Goal: Task Accomplishment & Management: Manage account settings

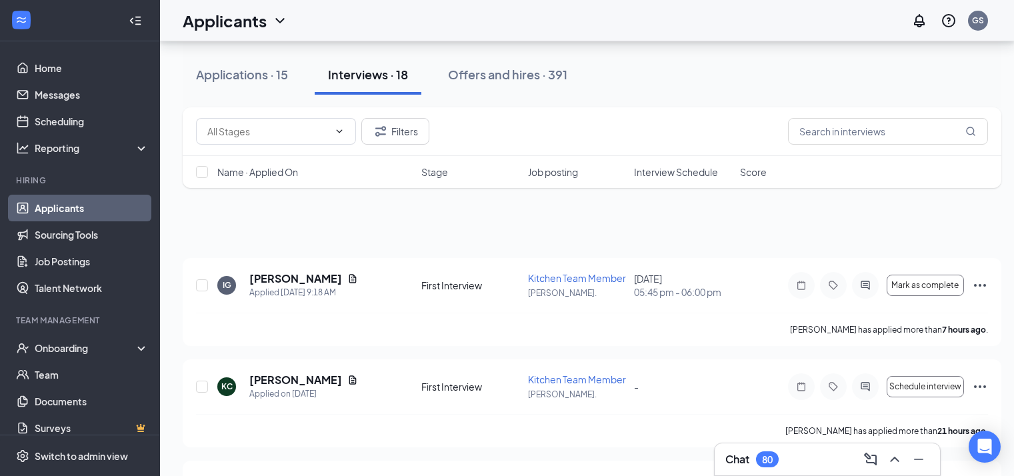
click at [517, 75] on div "Offers and hires · 391" at bounding box center [507, 74] width 119 height 17
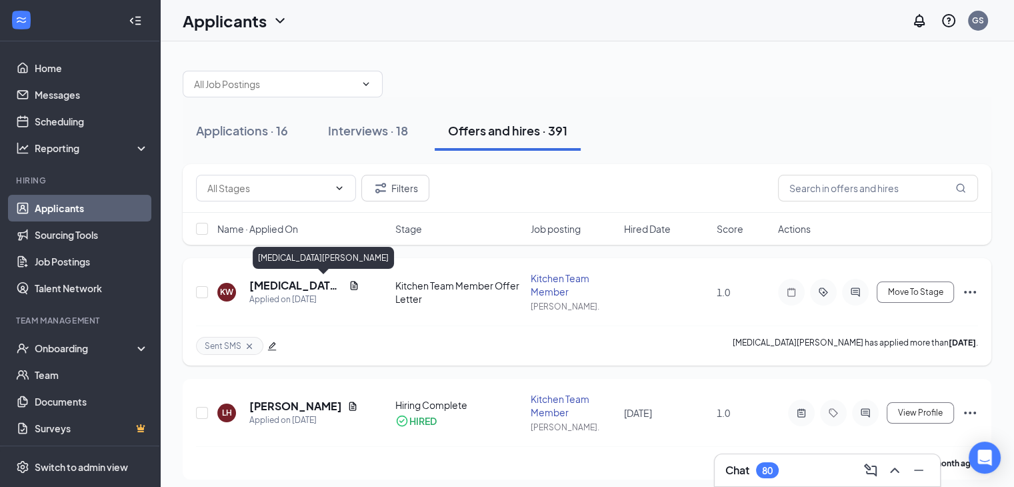
click at [301, 286] on h5 "[MEDICAL_DATA][PERSON_NAME]" at bounding box center [296, 285] width 94 height 15
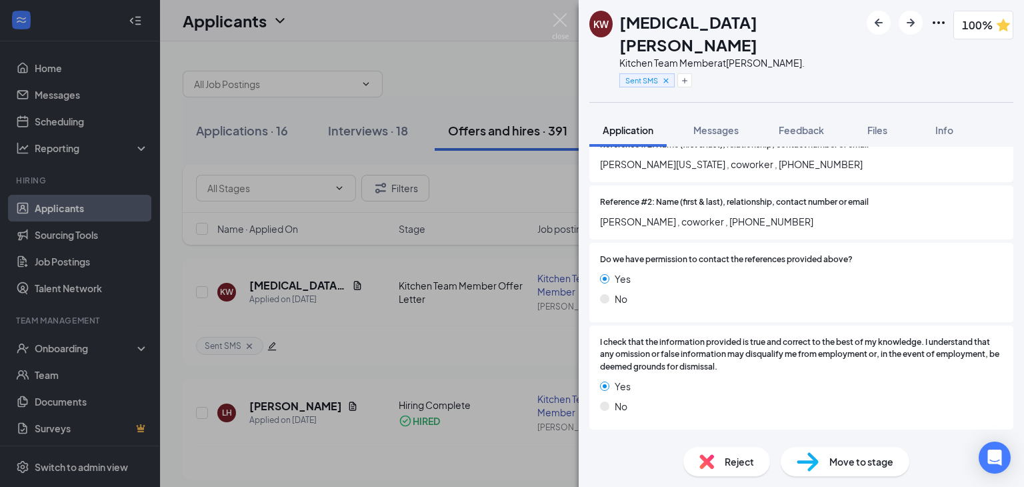
scroll to position [1936, 0]
click at [997, 437] on icon "ChevronDown" at bounding box center [1005, 445] width 16 height 16
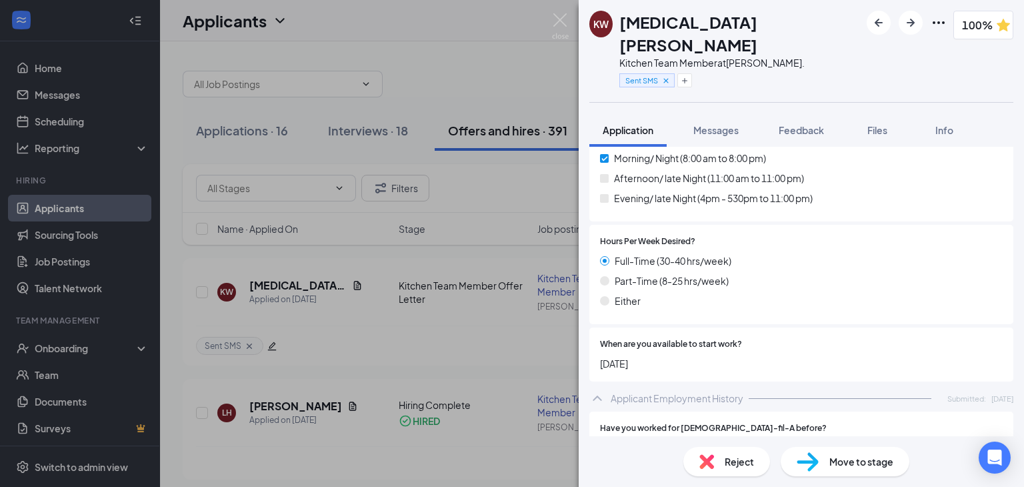
scroll to position [0, 0]
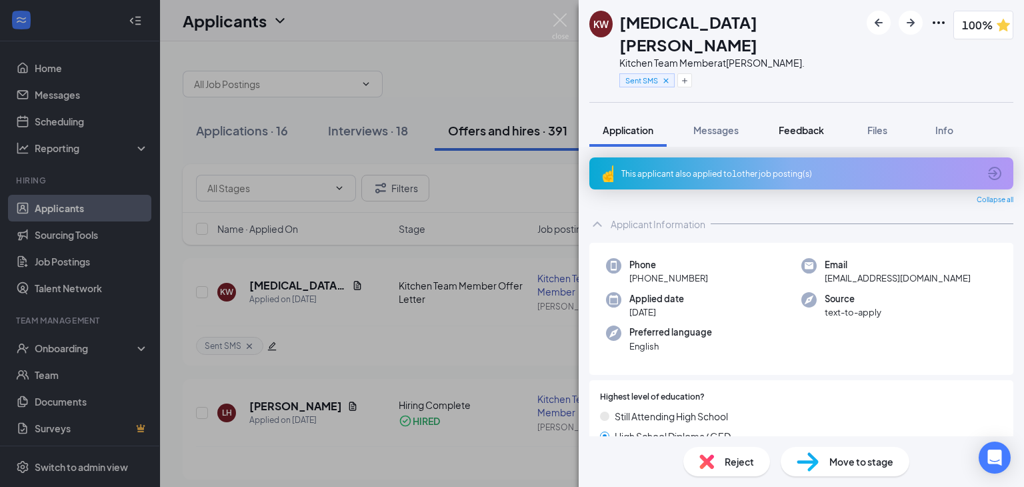
click at [823, 124] on span "Feedback" at bounding box center [801, 130] width 45 height 12
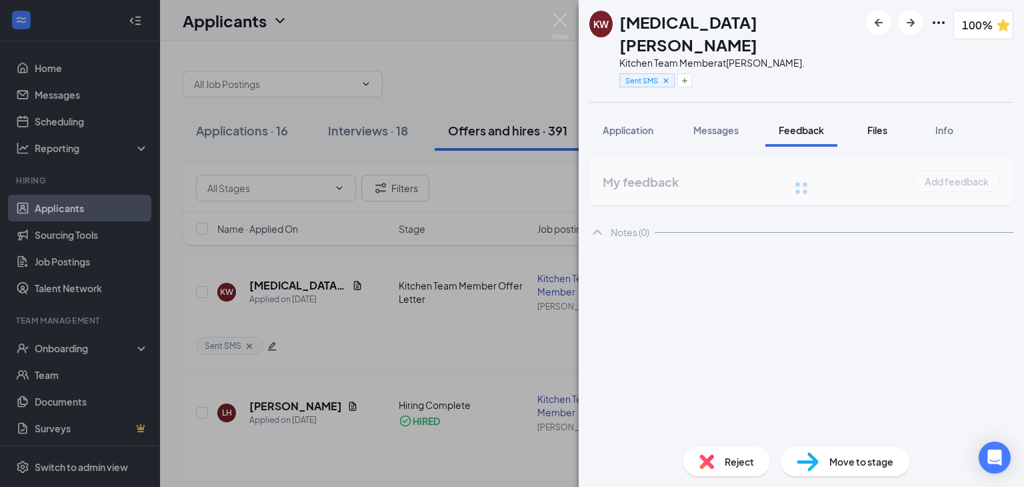
click at [874, 124] on span "Files" at bounding box center [877, 130] width 20 height 12
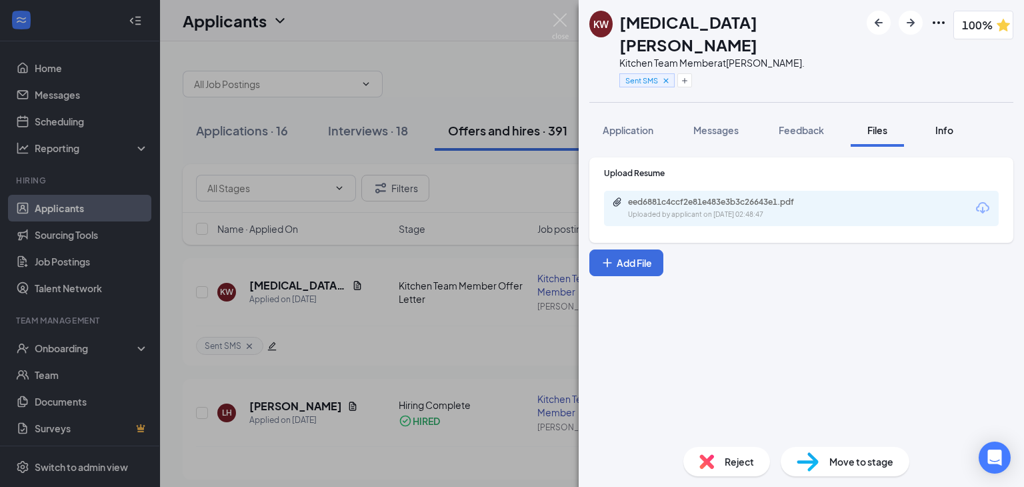
click at [933, 113] on button "Info" at bounding box center [943, 129] width 53 height 33
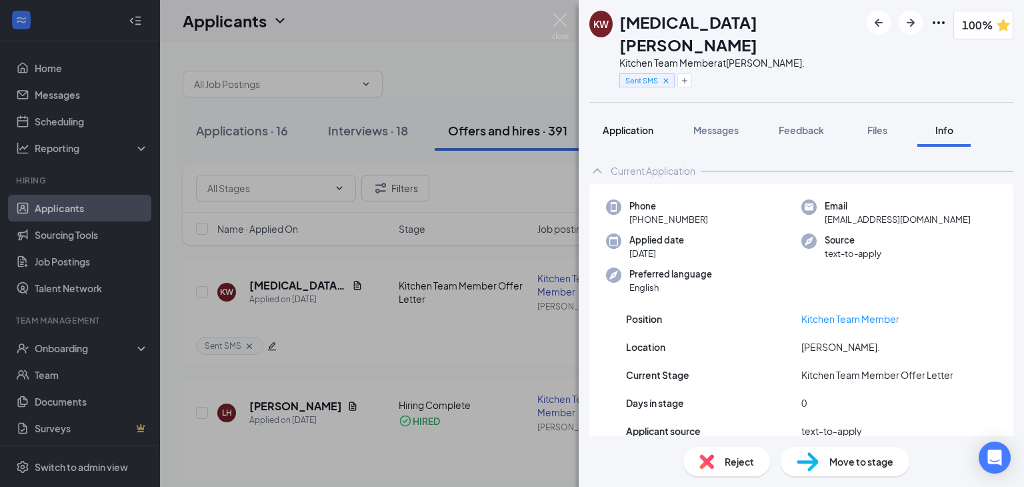
click at [609, 124] on span "Application" at bounding box center [628, 130] width 51 height 12
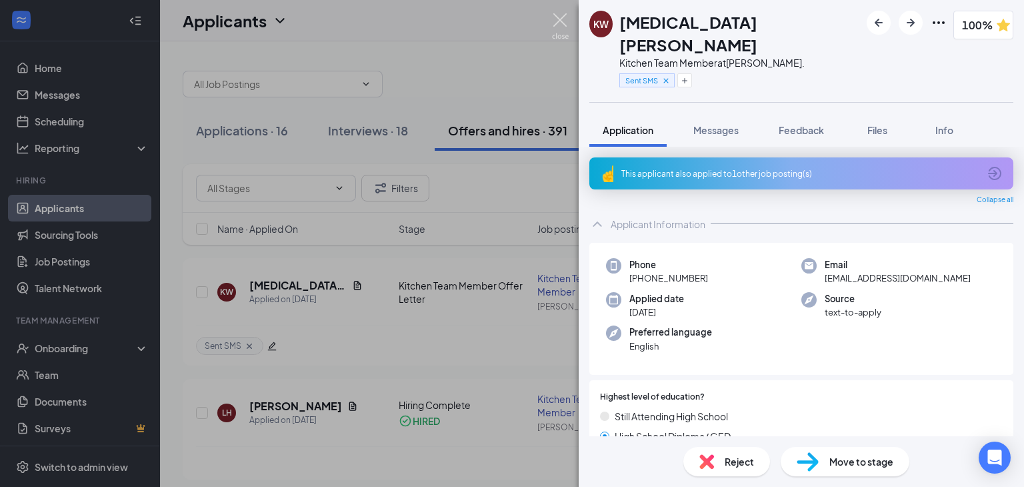
click at [555, 22] on img at bounding box center [560, 26] width 17 height 26
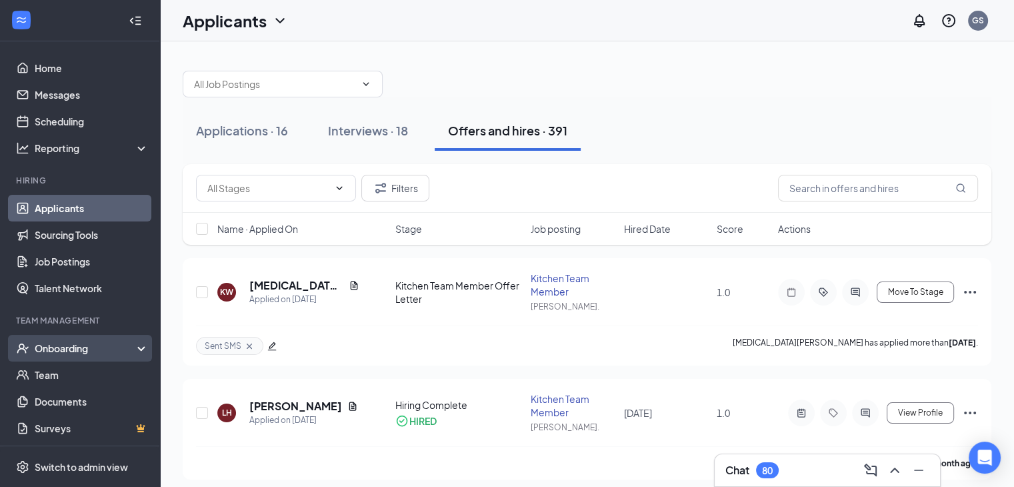
click at [113, 355] on div "Onboarding" at bounding box center [80, 348] width 160 height 27
click at [112, 368] on link "Overview" at bounding box center [92, 374] width 114 height 27
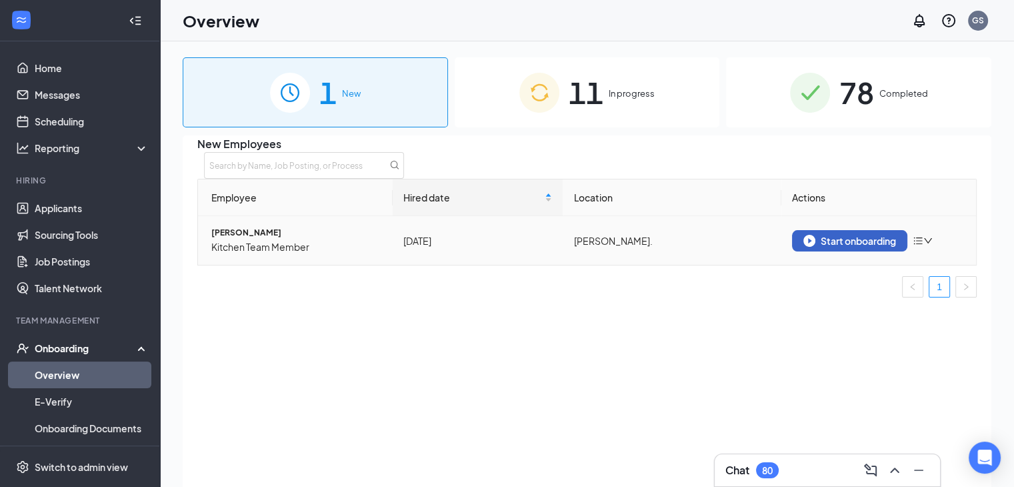
click at [838, 251] on button "Start onboarding" at bounding box center [849, 240] width 115 height 21
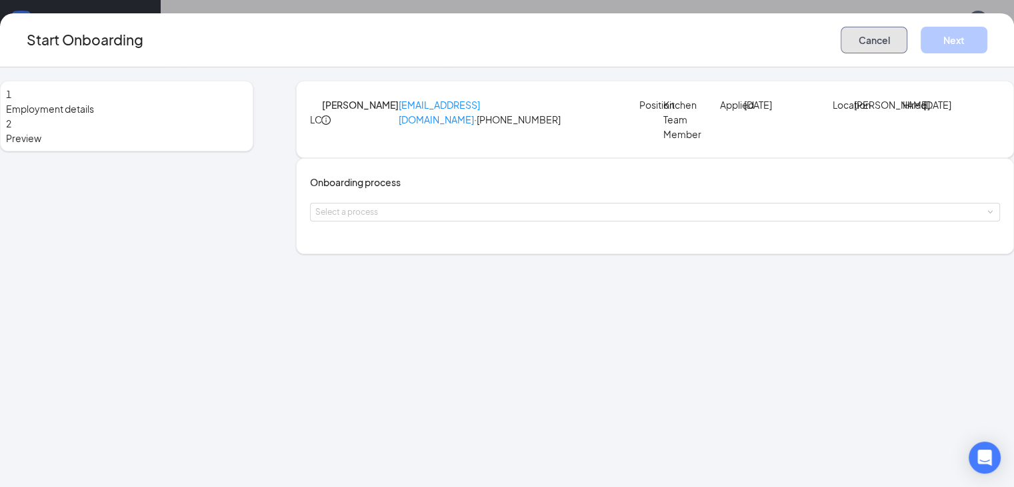
click at [853, 44] on button "Cancel" at bounding box center [874, 40] width 67 height 27
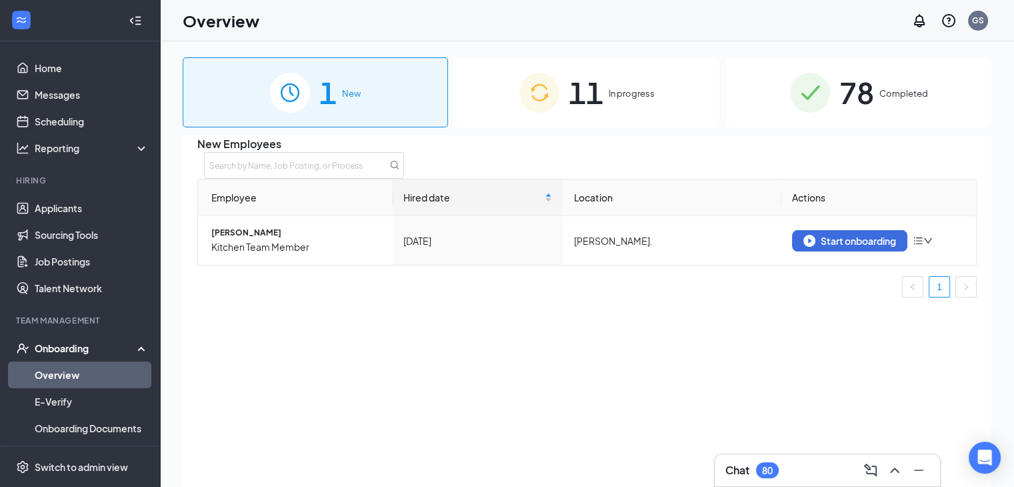
click at [667, 71] on div "11 In progress" at bounding box center [587, 92] width 265 height 70
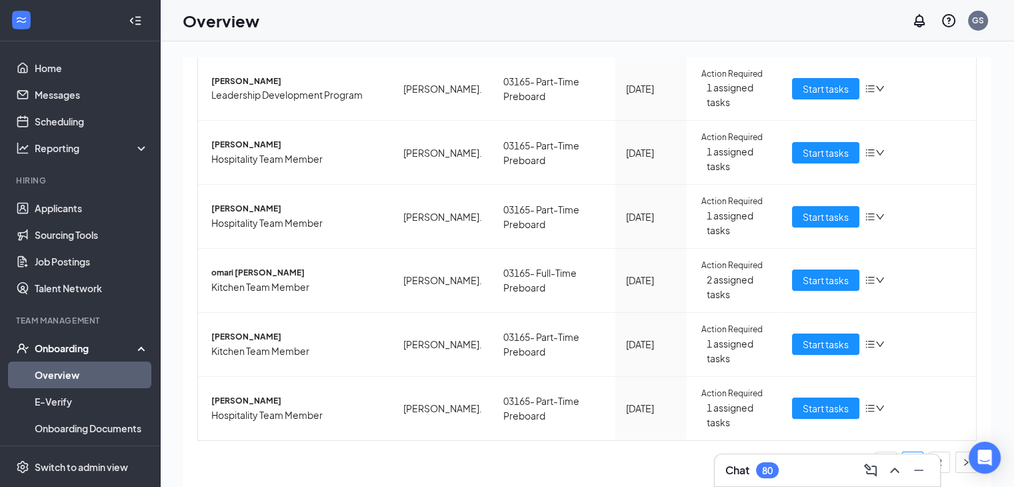
scroll to position [550, 0]
click at [963, 465] on button "button" at bounding box center [965, 461] width 21 height 21
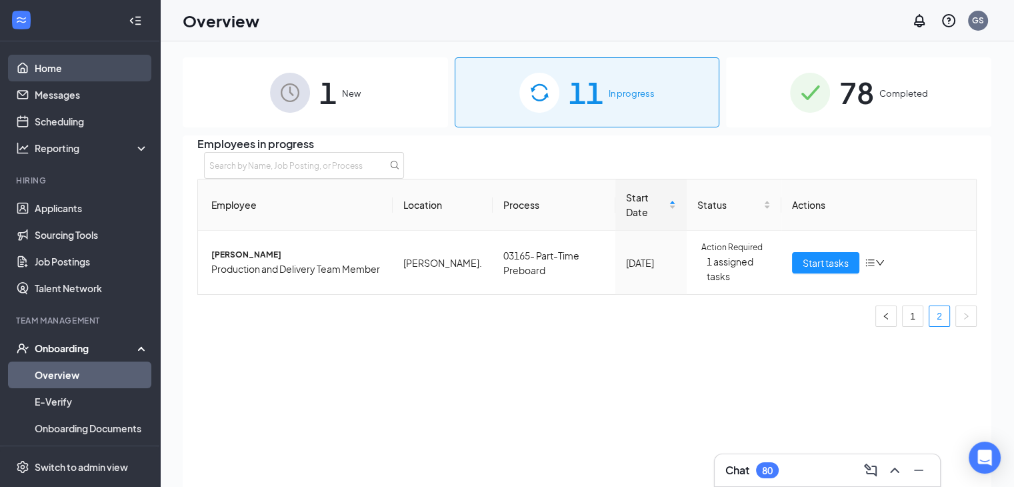
click at [85, 59] on link "Home" at bounding box center [92, 68] width 114 height 27
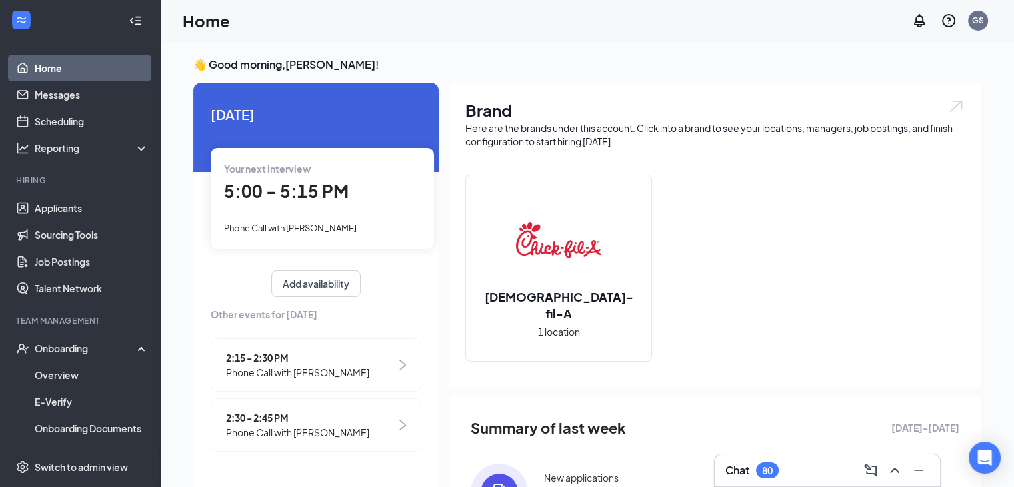
click at [253, 193] on span "5:00 - 5:15 PM" at bounding box center [286, 191] width 125 height 22
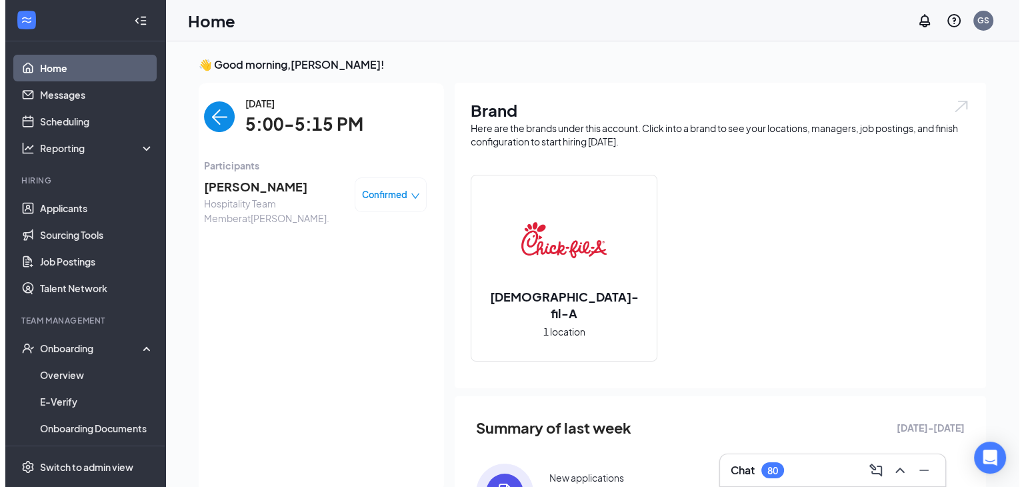
scroll to position [5, 0]
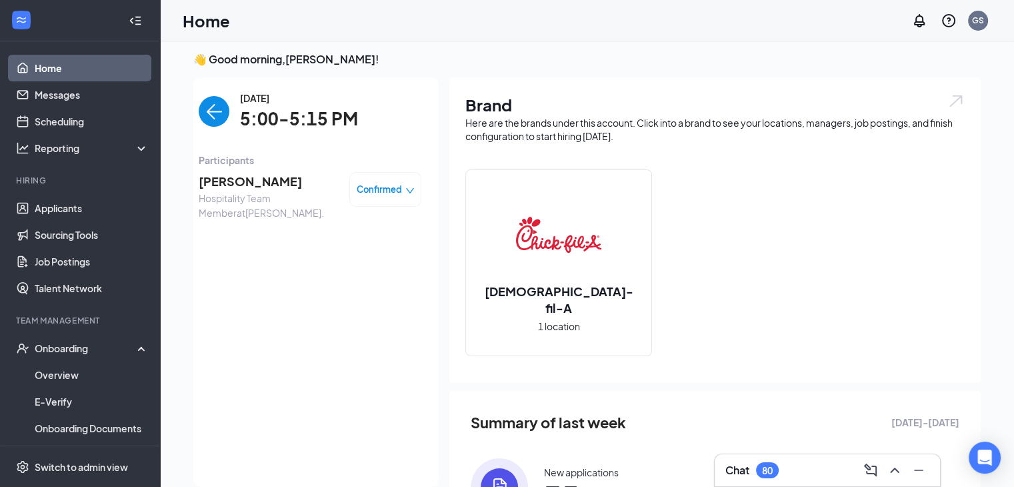
click at [245, 177] on span "[PERSON_NAME]" at bounding box center [269, 181] width 140 height 19
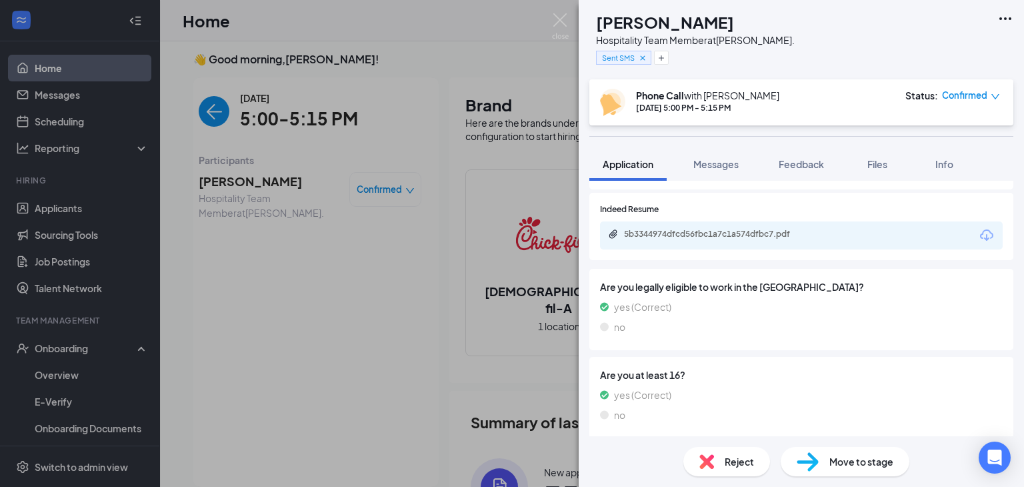
scroll to position [381, 0]
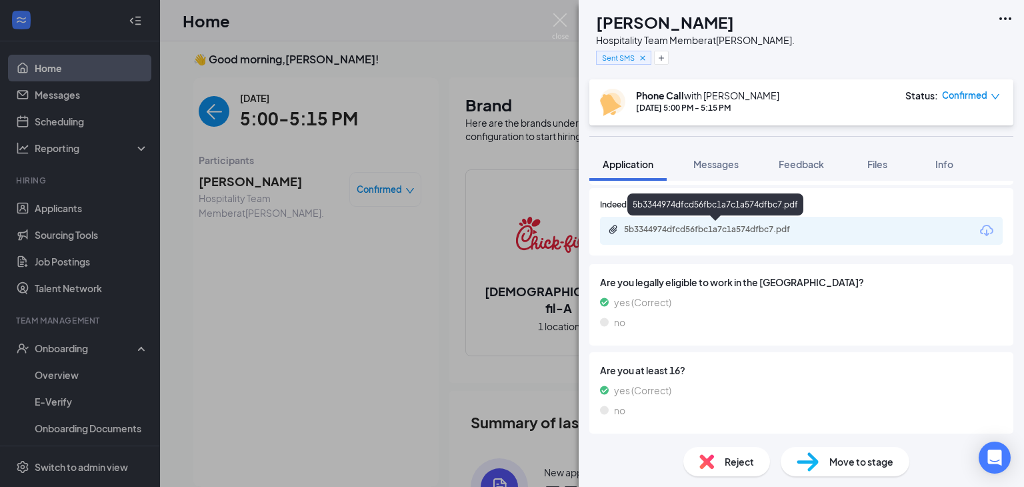
click at [763, 224] on div "5b3344974dfcd56fbc1a7c1a574dfbc7.pdf" at bounding box center [717, 229] width 187 height 11
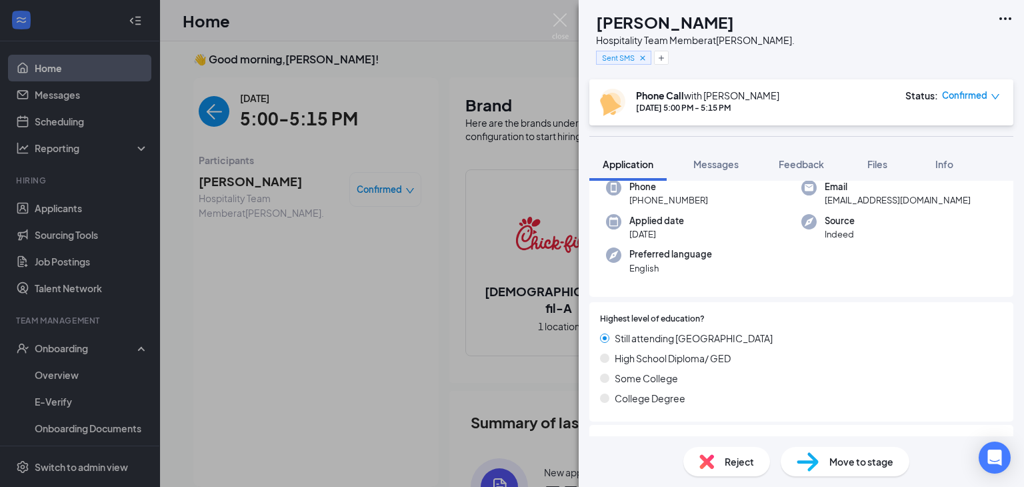
scroll to position [0, 0]
